Goal: Task Accomplishment & Management: Manage account settings

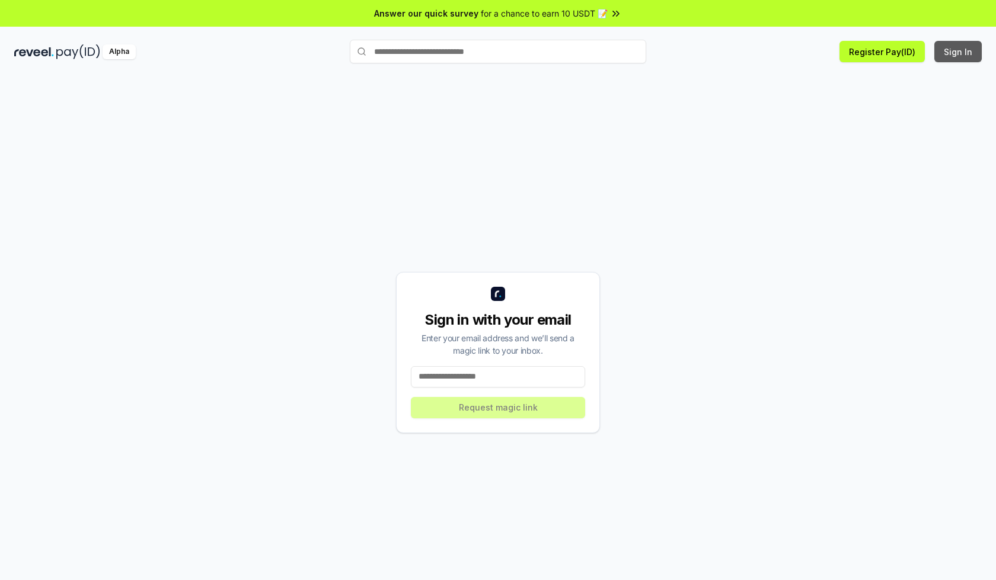
click at [958, 52] on button "Sign In" at bounding box center [957, 51] width 47 height 21
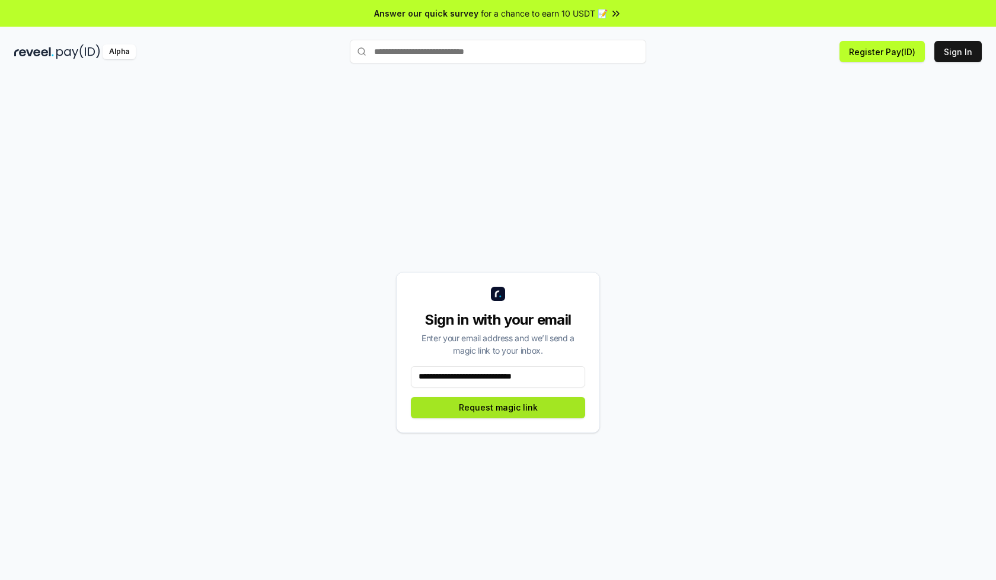
type input "**********"
click at [498, 407] on button "Request magic link" at bounding box center [498, 407] width 174 height 21
